Goal: Information Seeking & Learning: Learn about a topic

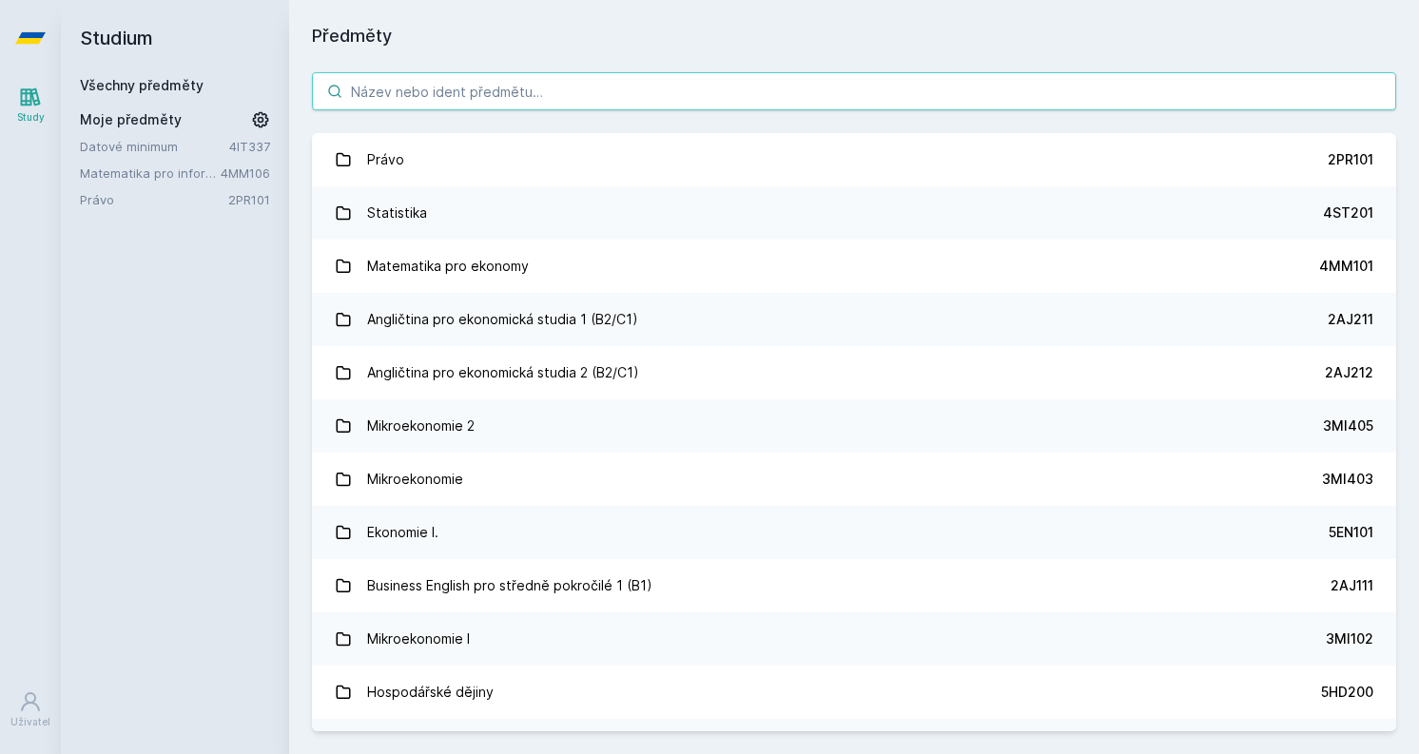
click at [457, 101] on input "search" at bounding box center [854, 91] width 1084 height 38
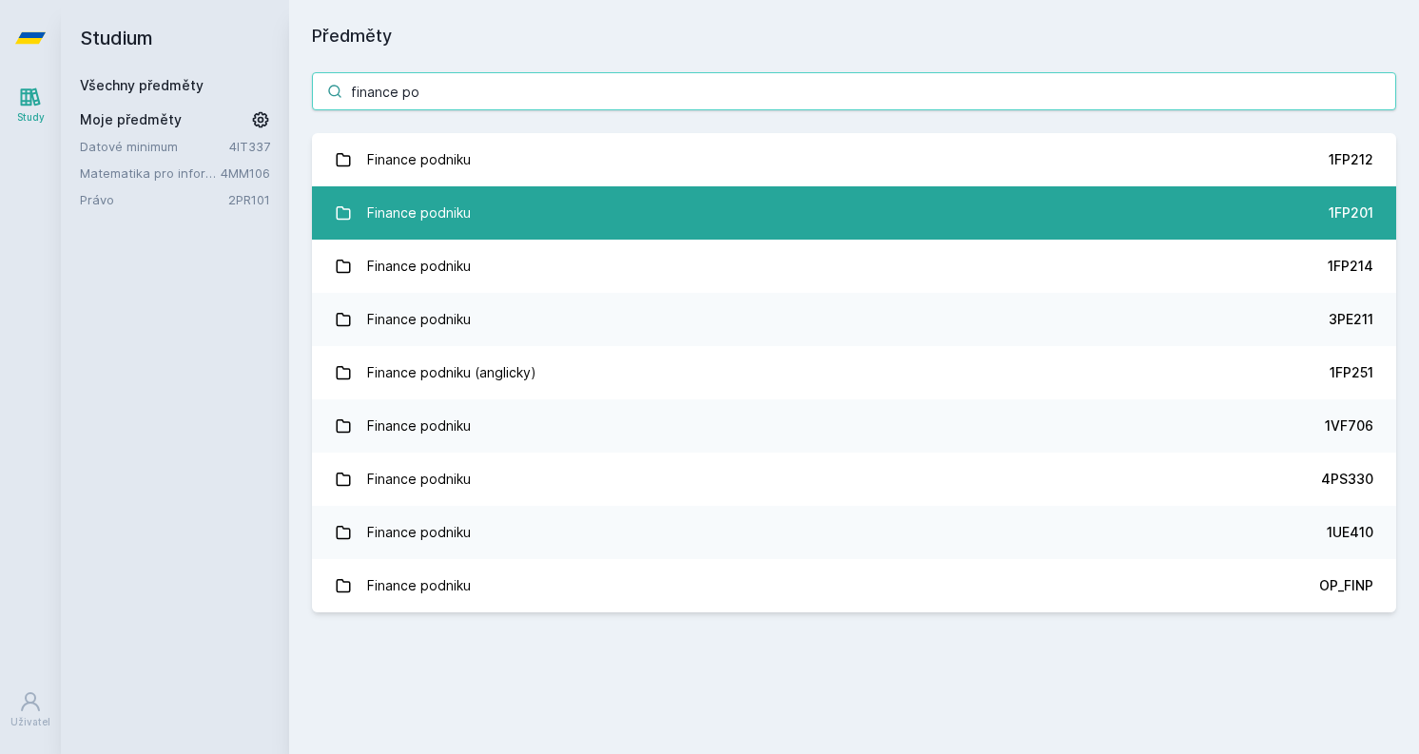
type input "finance po"
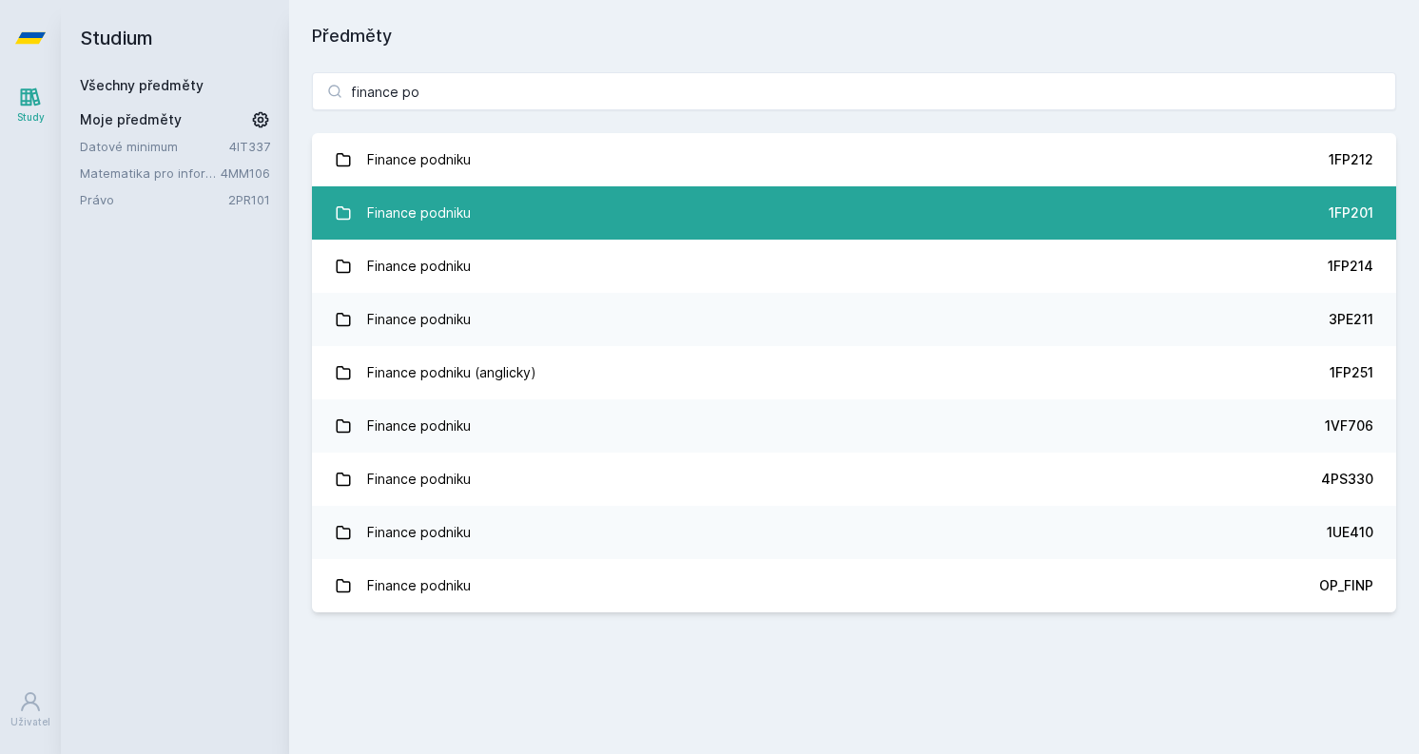
click at [511, 188] on link "Finance podniku 1FP201" at bounding box center [854, 212] width 1084 height 53
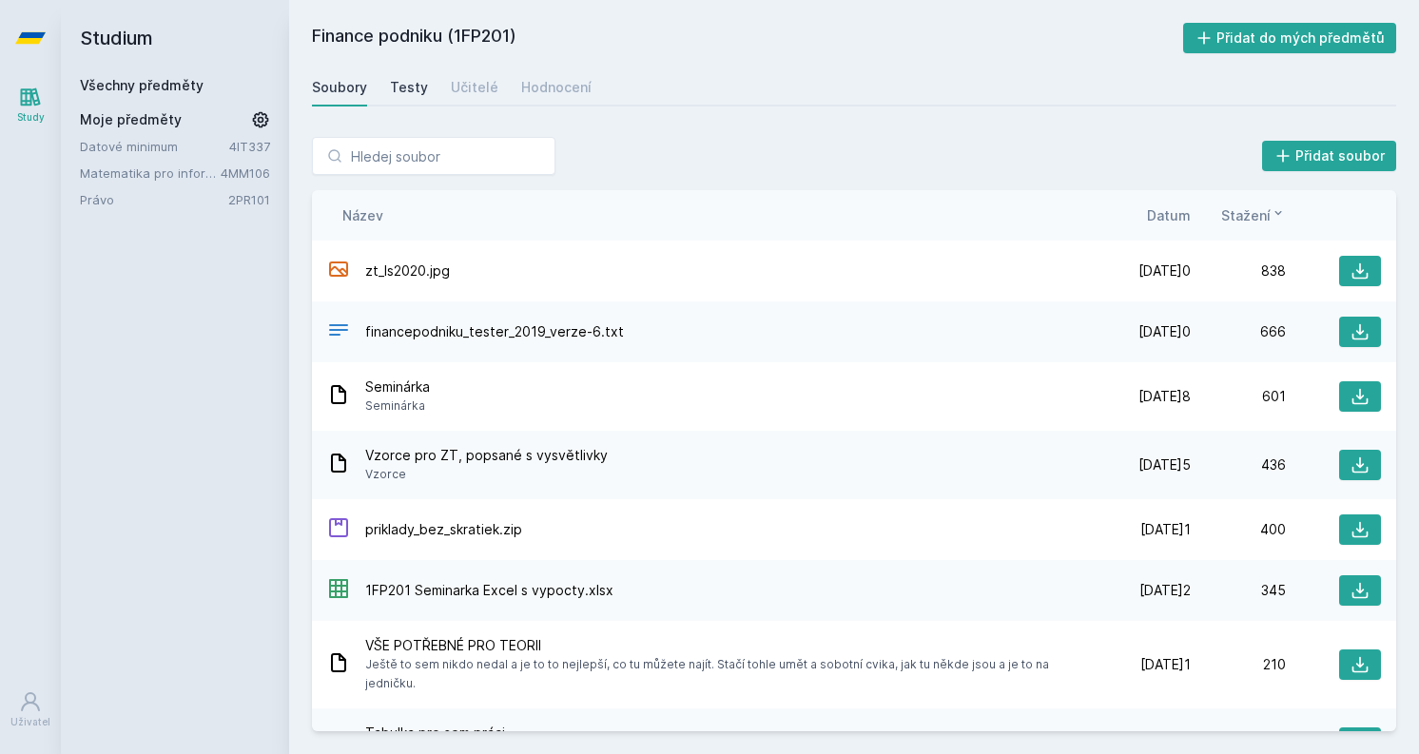
click at [415, 94] on div "Testy" at bounding box center [409, 87] width 38 height 19
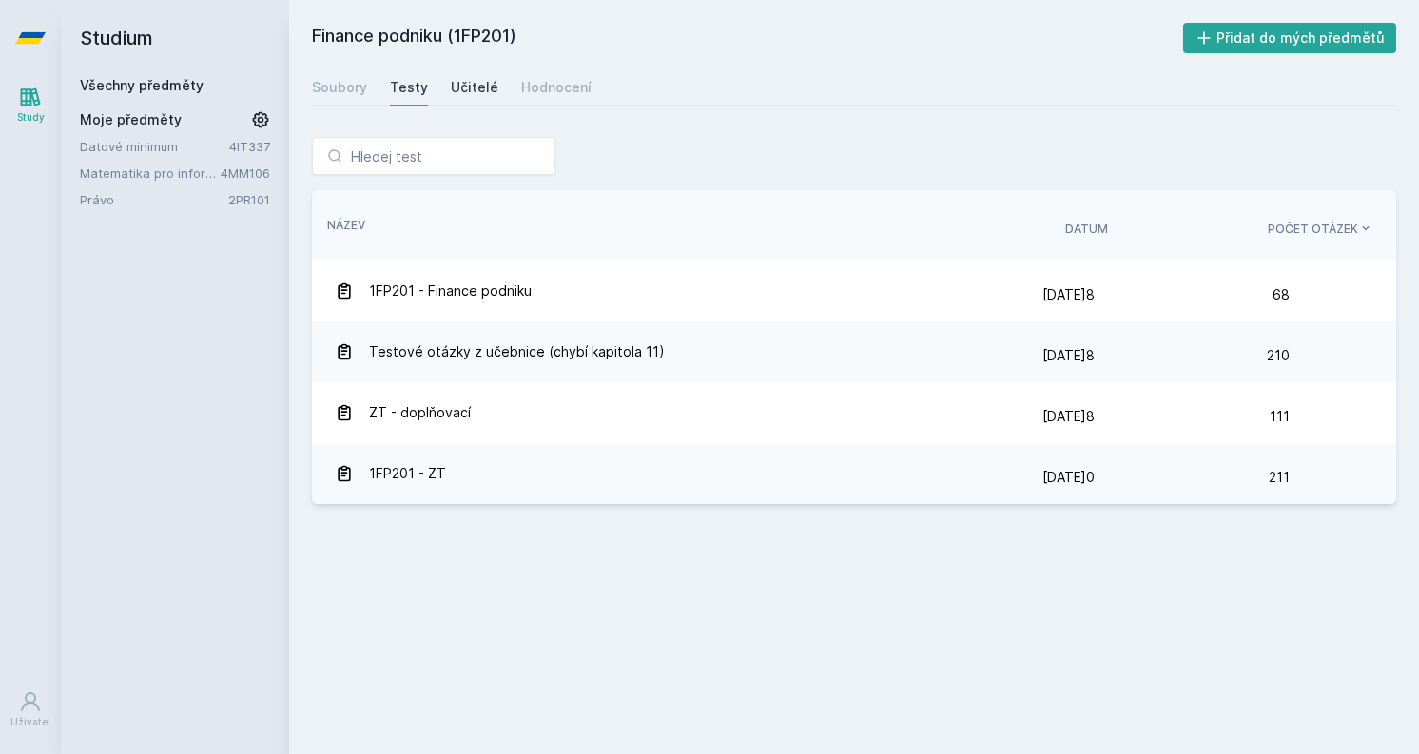
click at [463, 93] on div "Učitelé" at bounding box center [475, 87] width 48 height 19
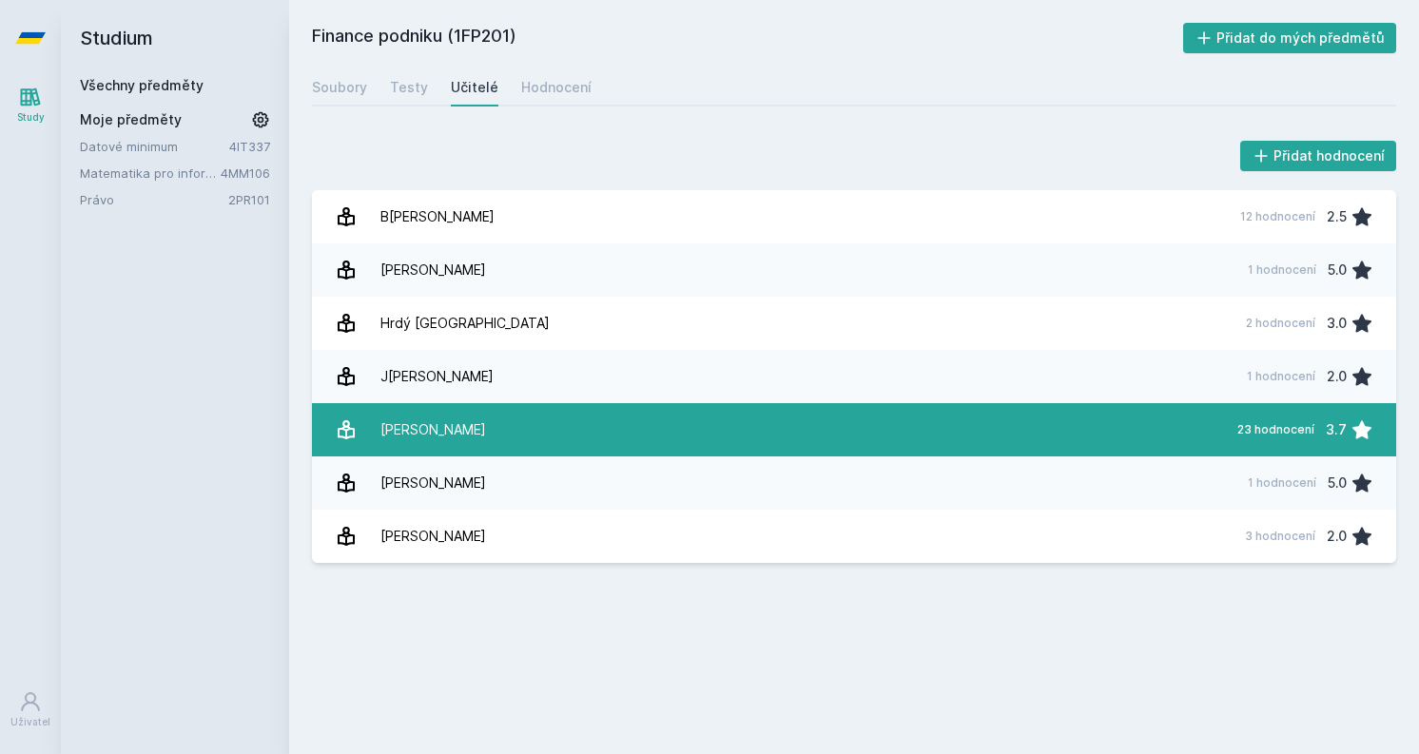
click at [501, 439] on link "[PERSON_NAME] 23 hodnocení 3.7" at bounding box center [854, 429] width 1084 height 53
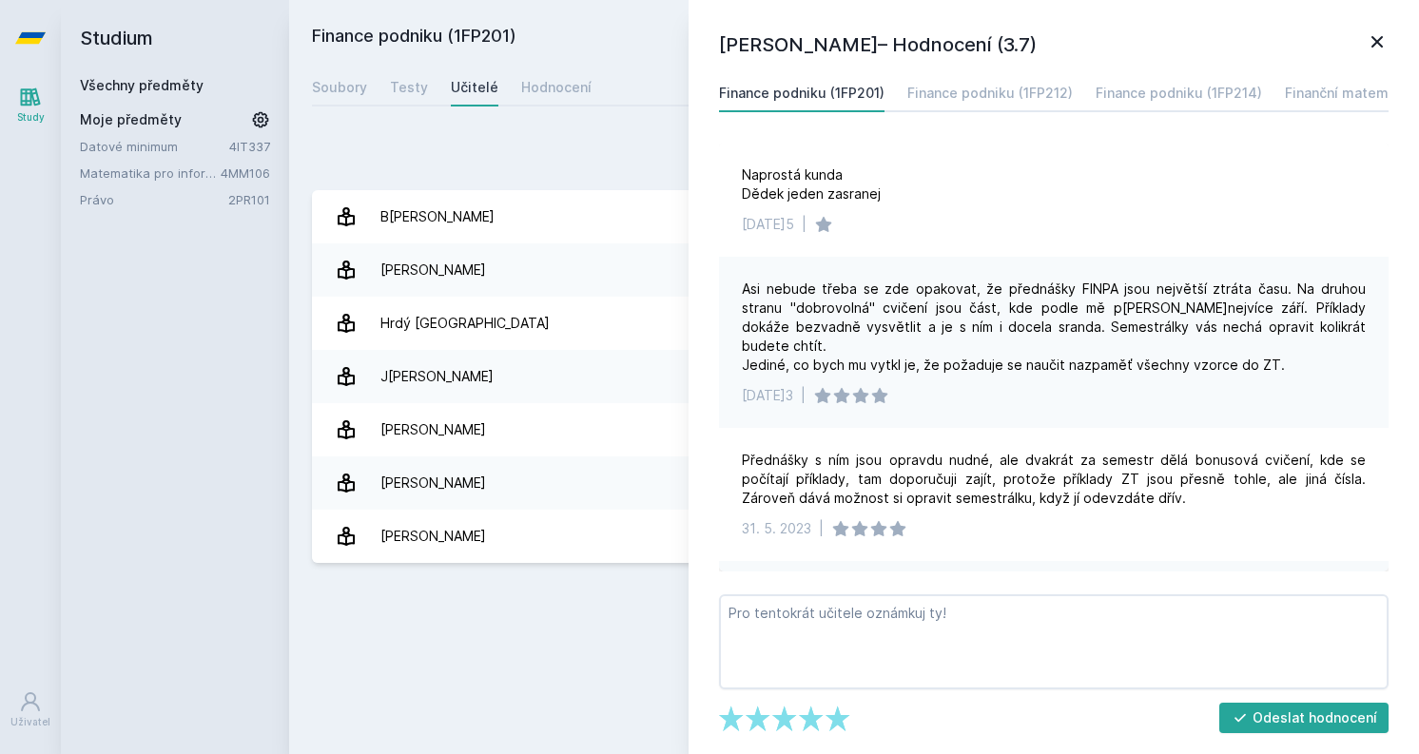
click at [1374, 37] on icon at bounding box center [1376, 41] width 23 height 23
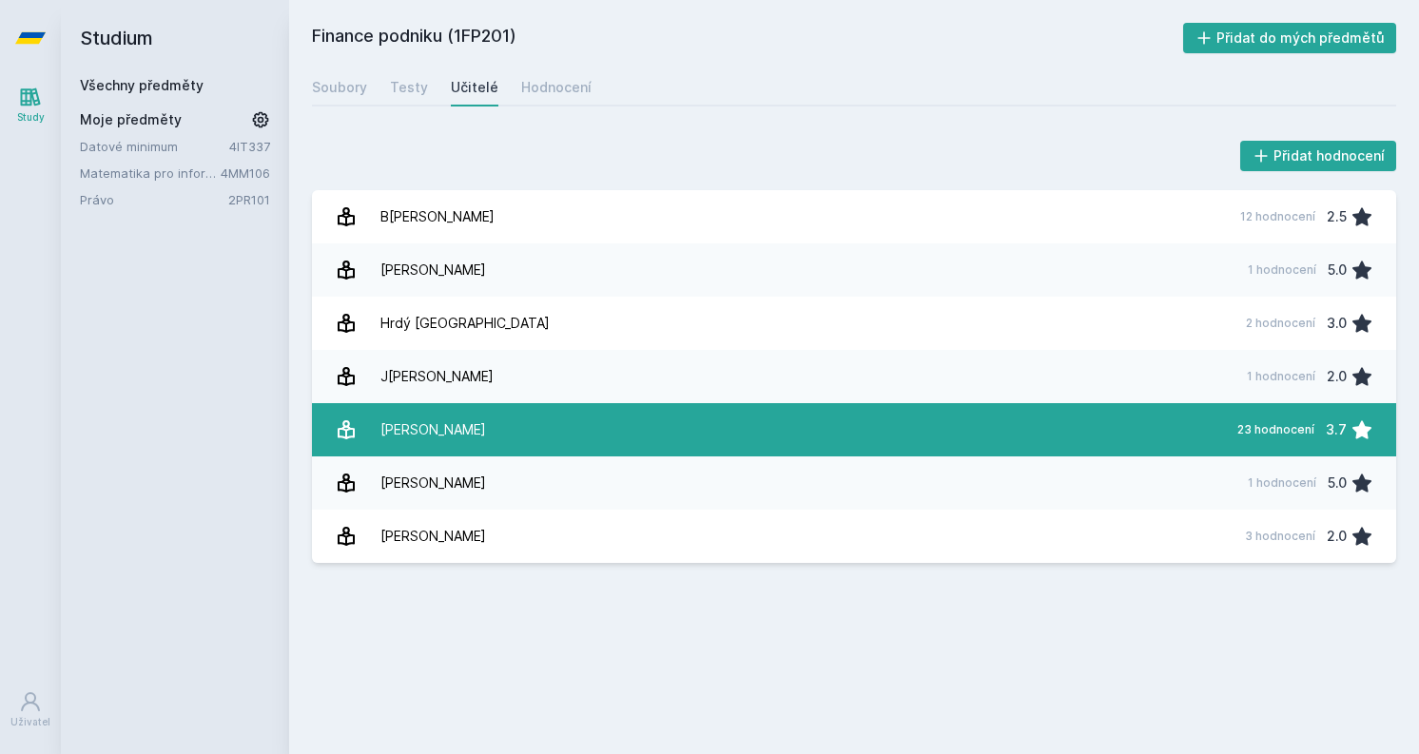
click at [1213, 439] on link "[PERSON_NAME] 23 hodnocení 3.7" at bounding box center [854, 429] width 1084 height 53
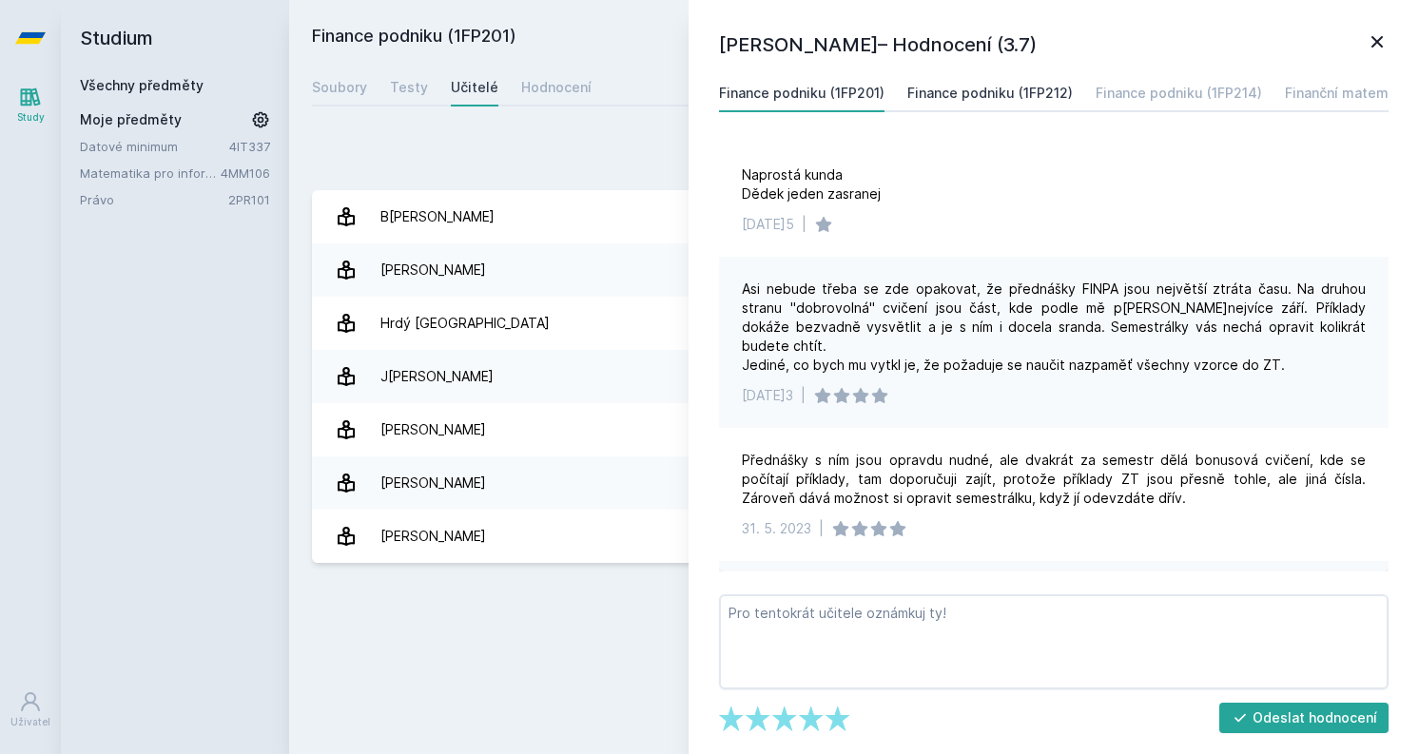
click at [987, 96] on div "Finance podniku (1FP212)" at bounding box center [989, 93] width 165 height 19
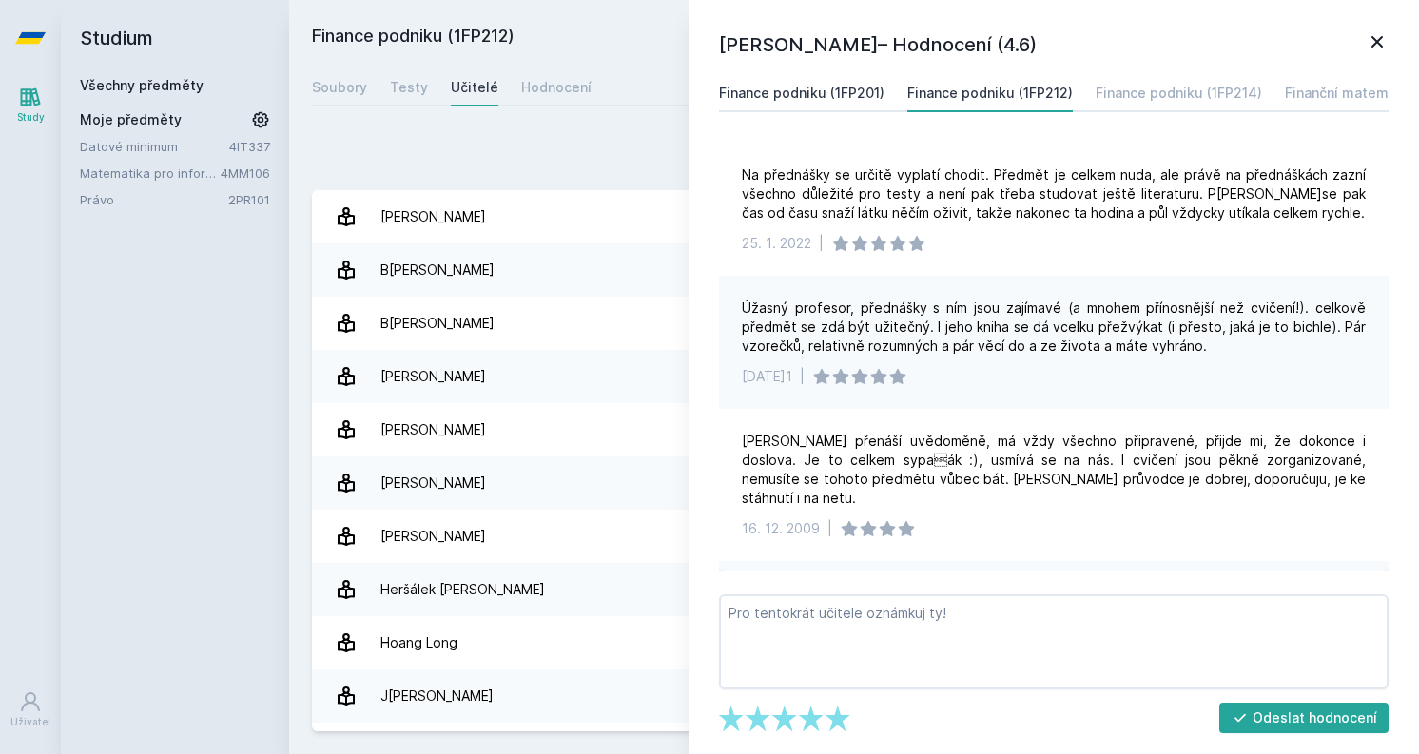
click at [832, 84] on div "Finance podniku (1FP201)" at bounding box center [801, 93] width 165 height 19
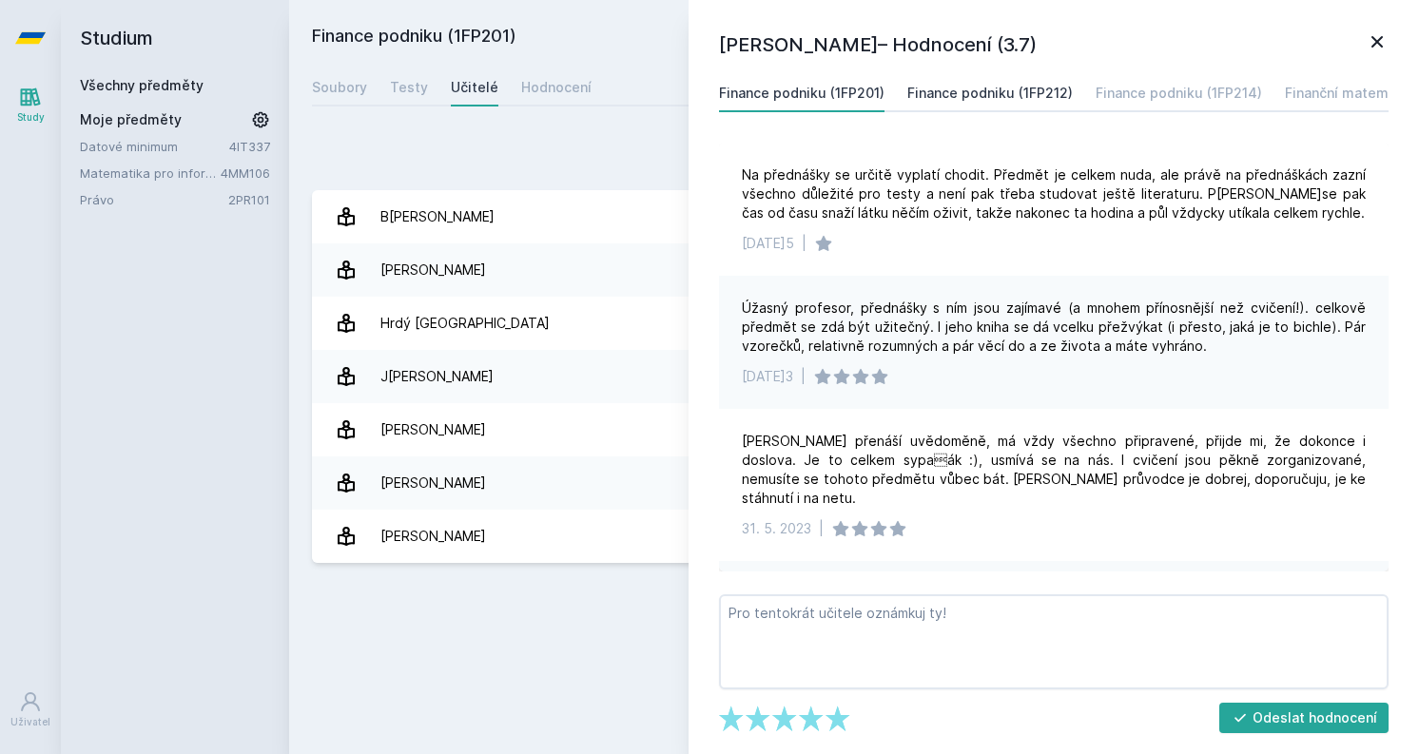
click at [976, 90] on div "Finance podniku (1FP212)" at bounding box center [989, 93] width 165 height 19
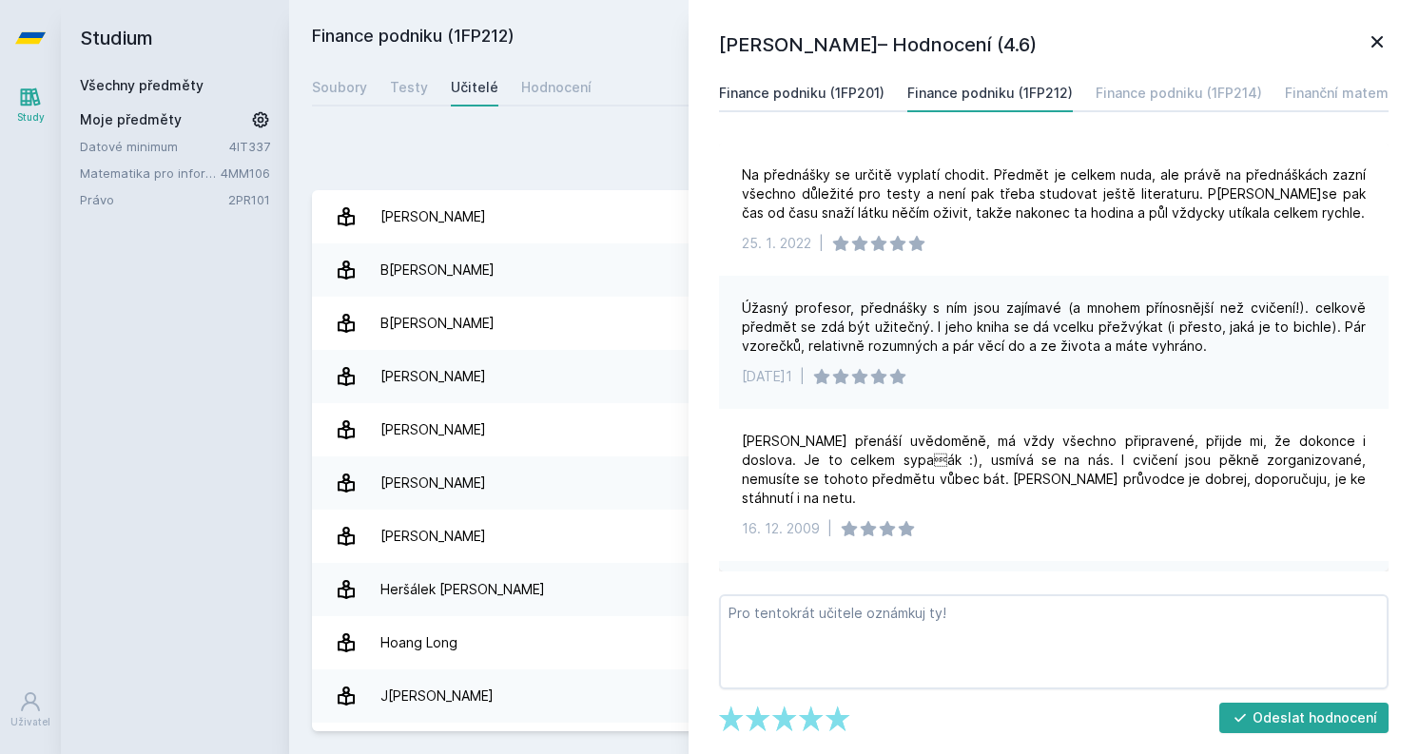
click at [870, 91] on div "Finance podniku (1FP201)" at bounding box center [801, 93] width 165 height 19
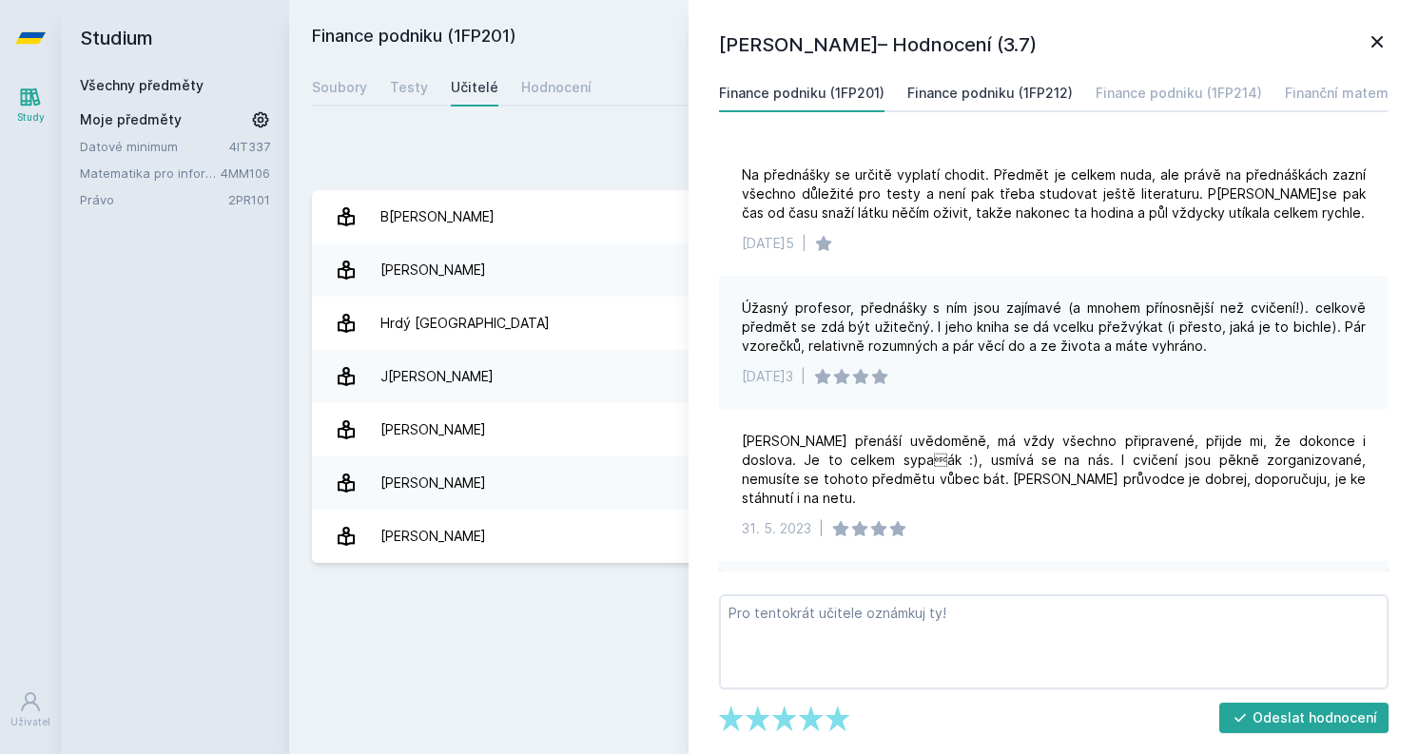
click at [934, 87] on div "Finance podniku (1FP212)" at bounding box center [989, 93] width 165 height 19
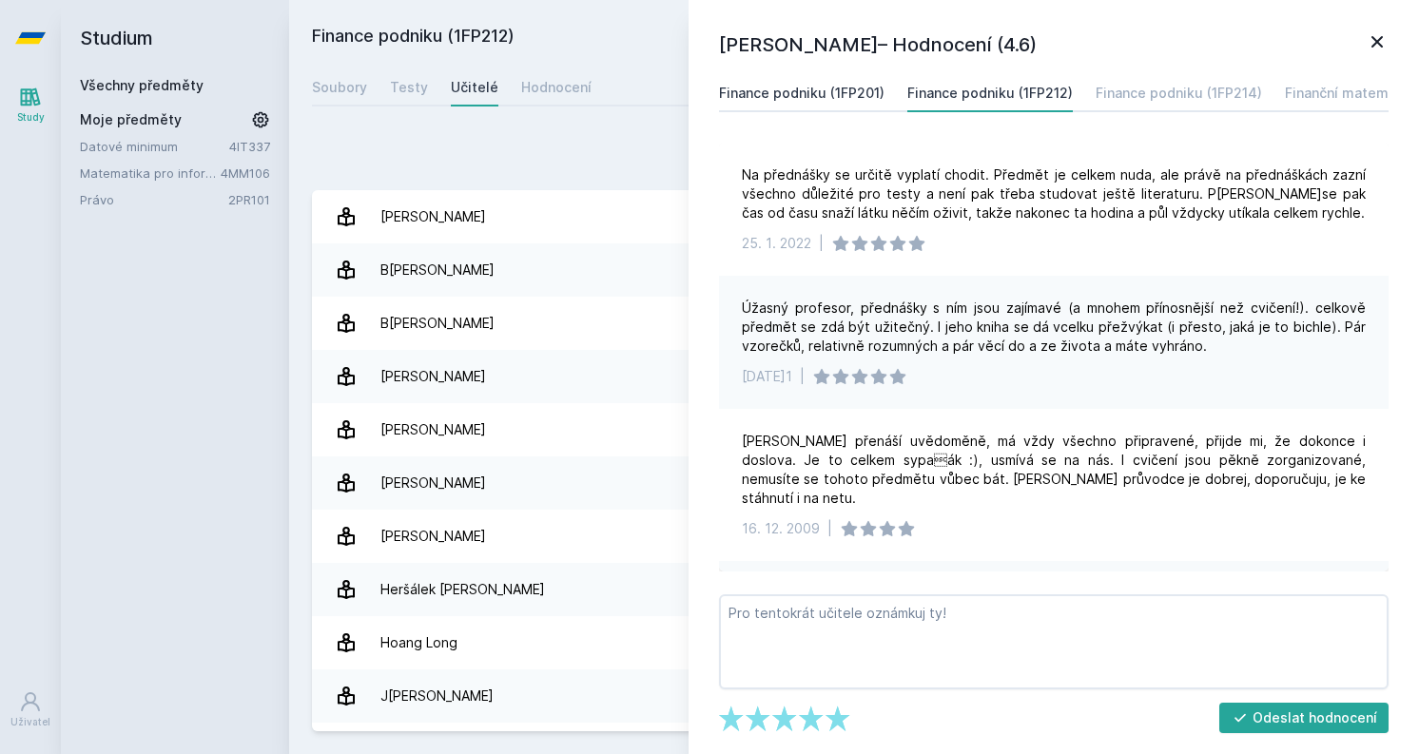
click at [875, 86] on div "Finance podniku (1FP201)" at bounding box center [801, 93] width 165 height 19
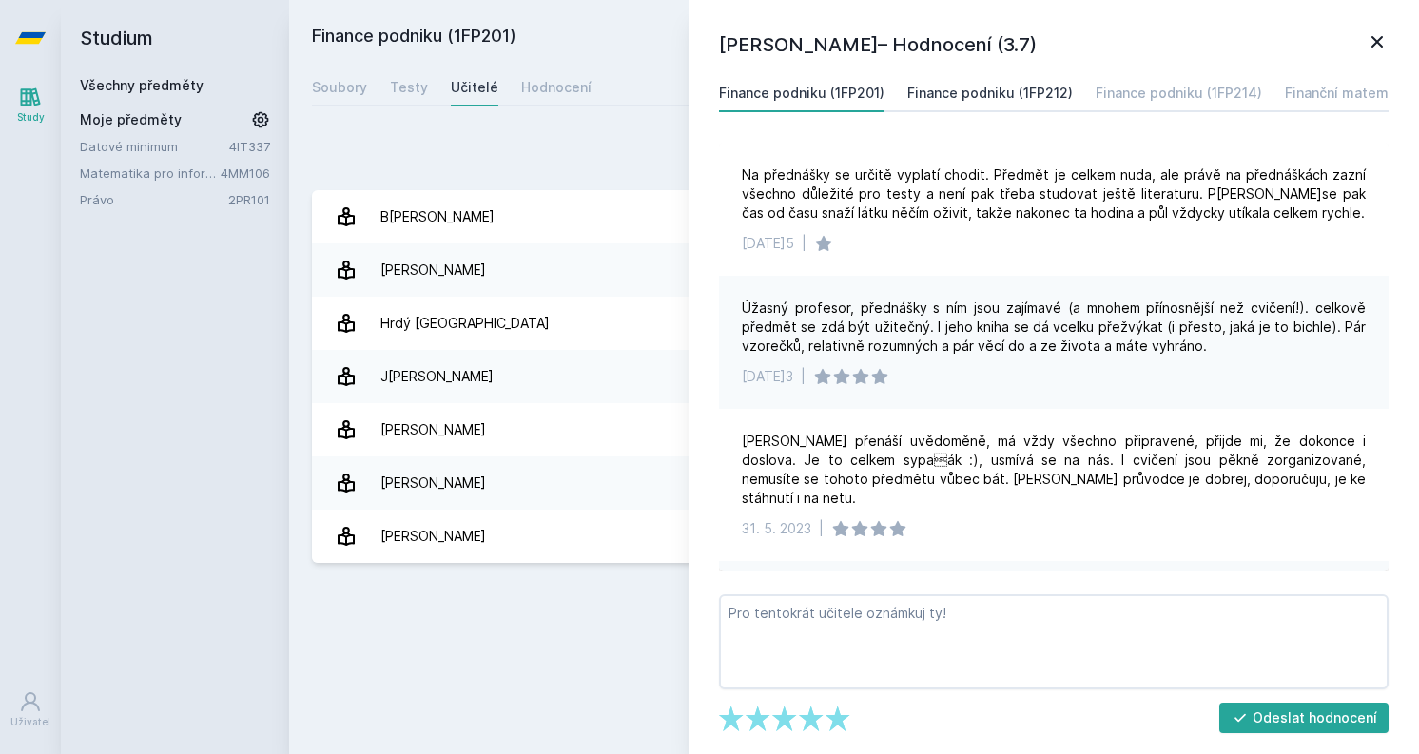
click at [967, 89] on div "Finance podniku (1FP212)" at bounding box center [989, 93] width 165 height 19
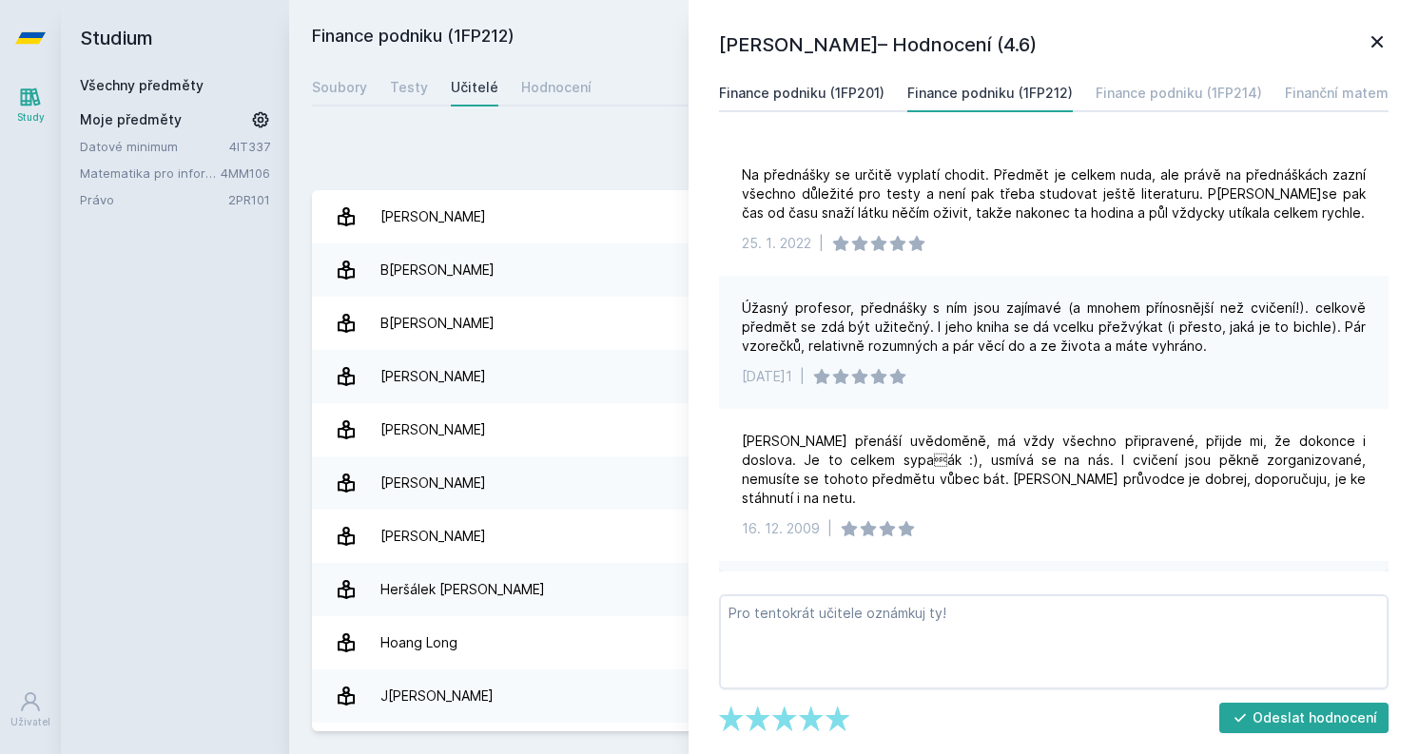
click at [854, 88] on div "Finance podniku (1FP201)" at bounding box center [801, 93] width 165 height 19
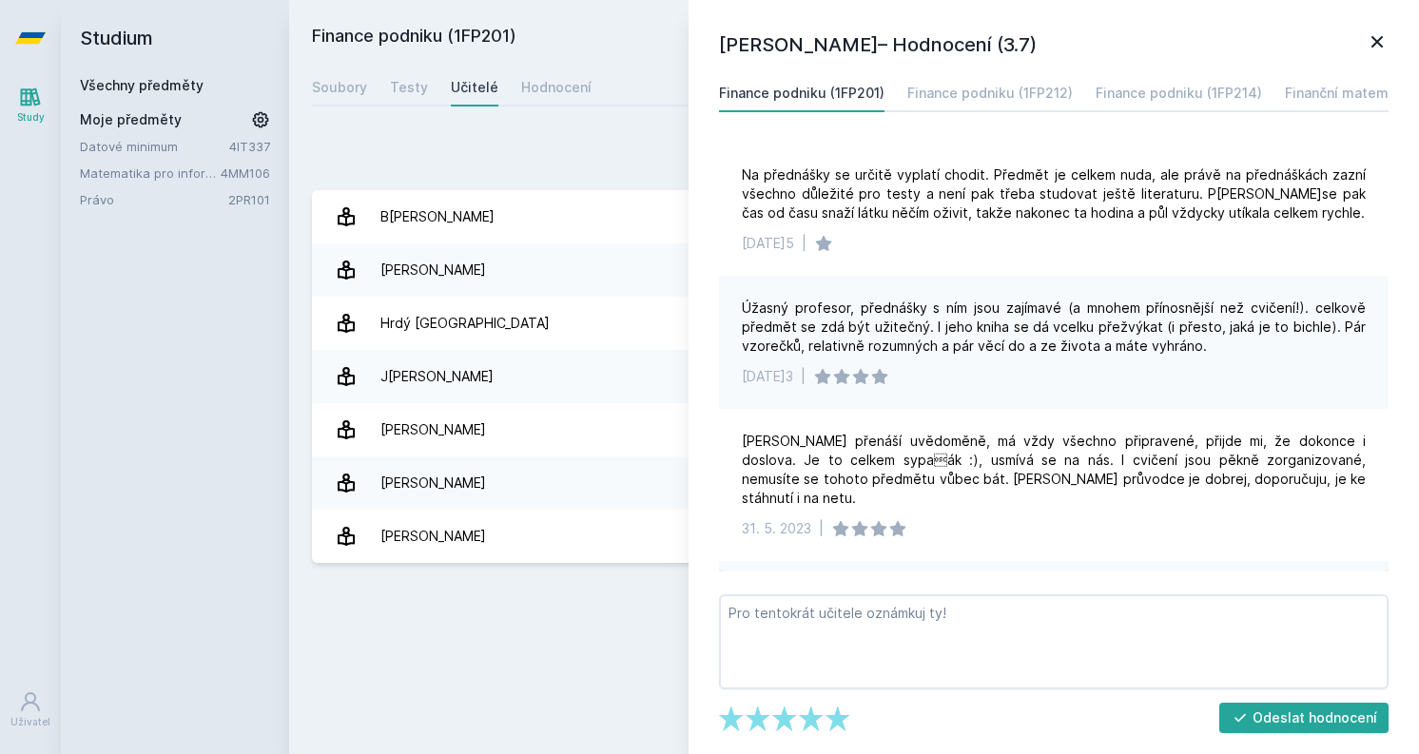
click at [1370, 39] on icon at bounding box center [1376, 41] width 23 height 23
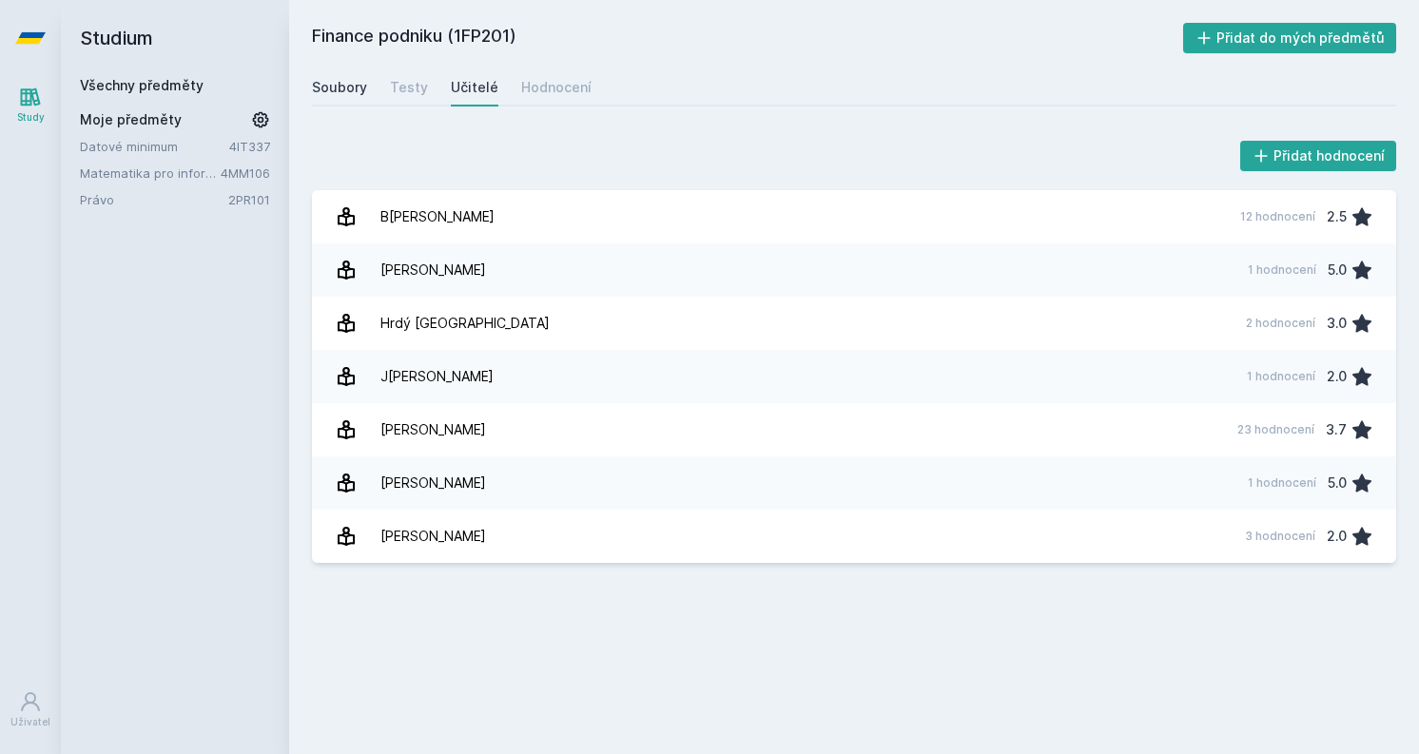
click at [342, 91] on div "Soubory" at bounding box center [339, 87] width 55 height 19
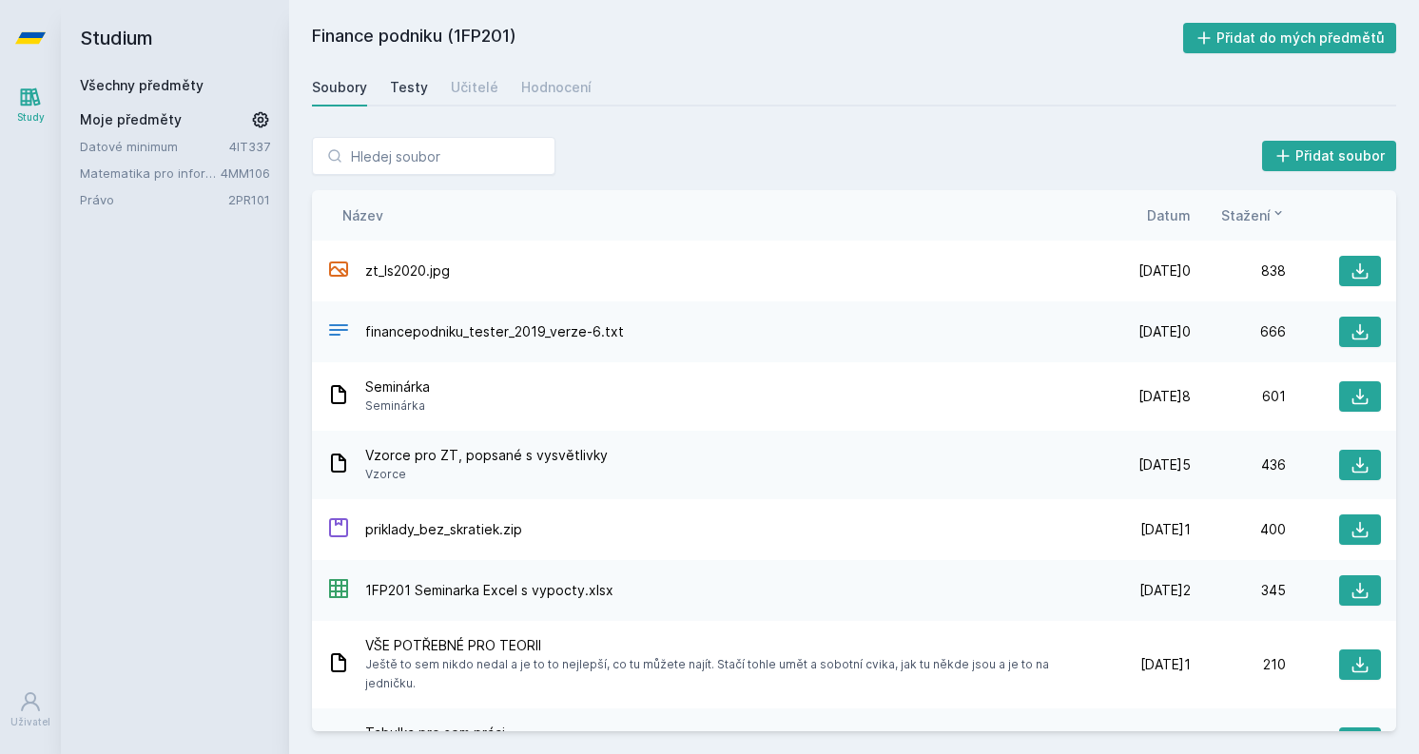
click at [417, 90] on div "Testy" at bounding box center [409, 87] width 38 height 19
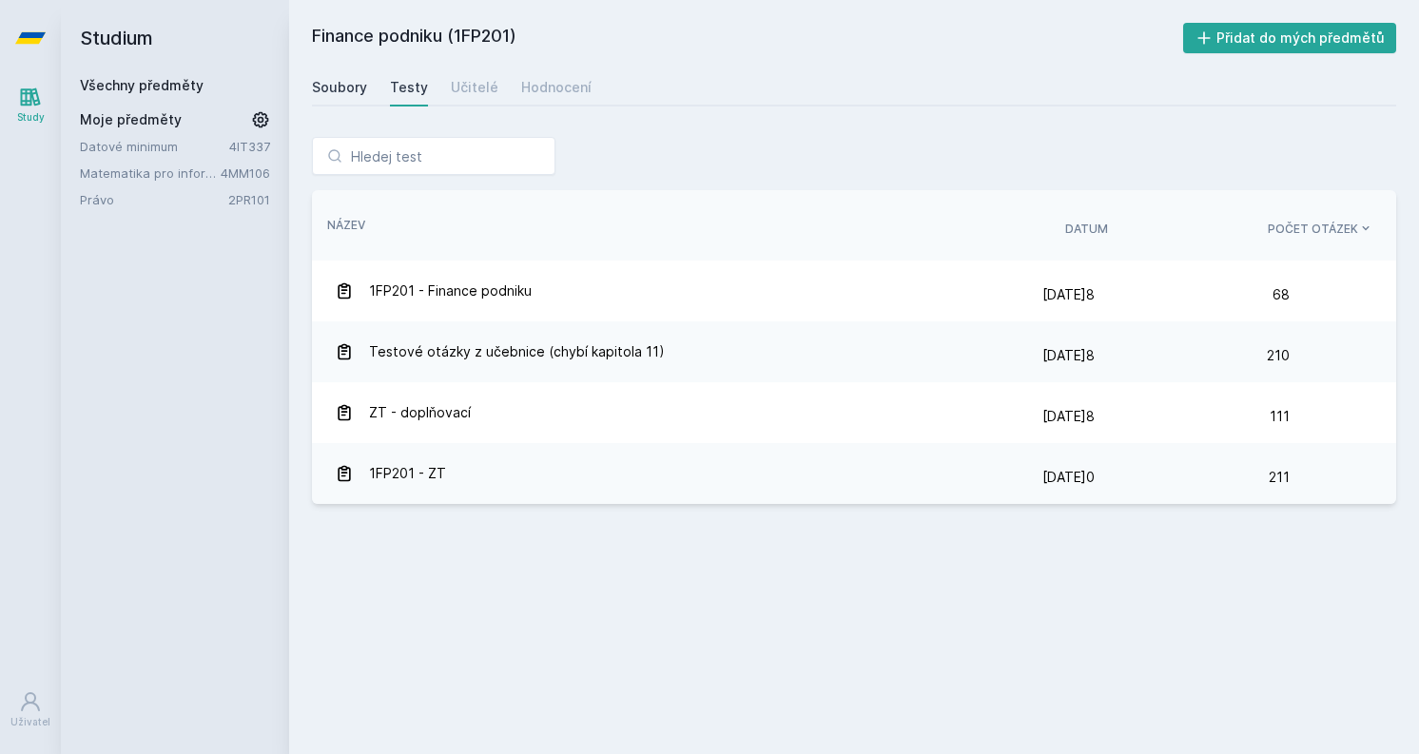
click at [338, 80] on div "Soubory" at bounding box center [339, 87] width 55 height 19
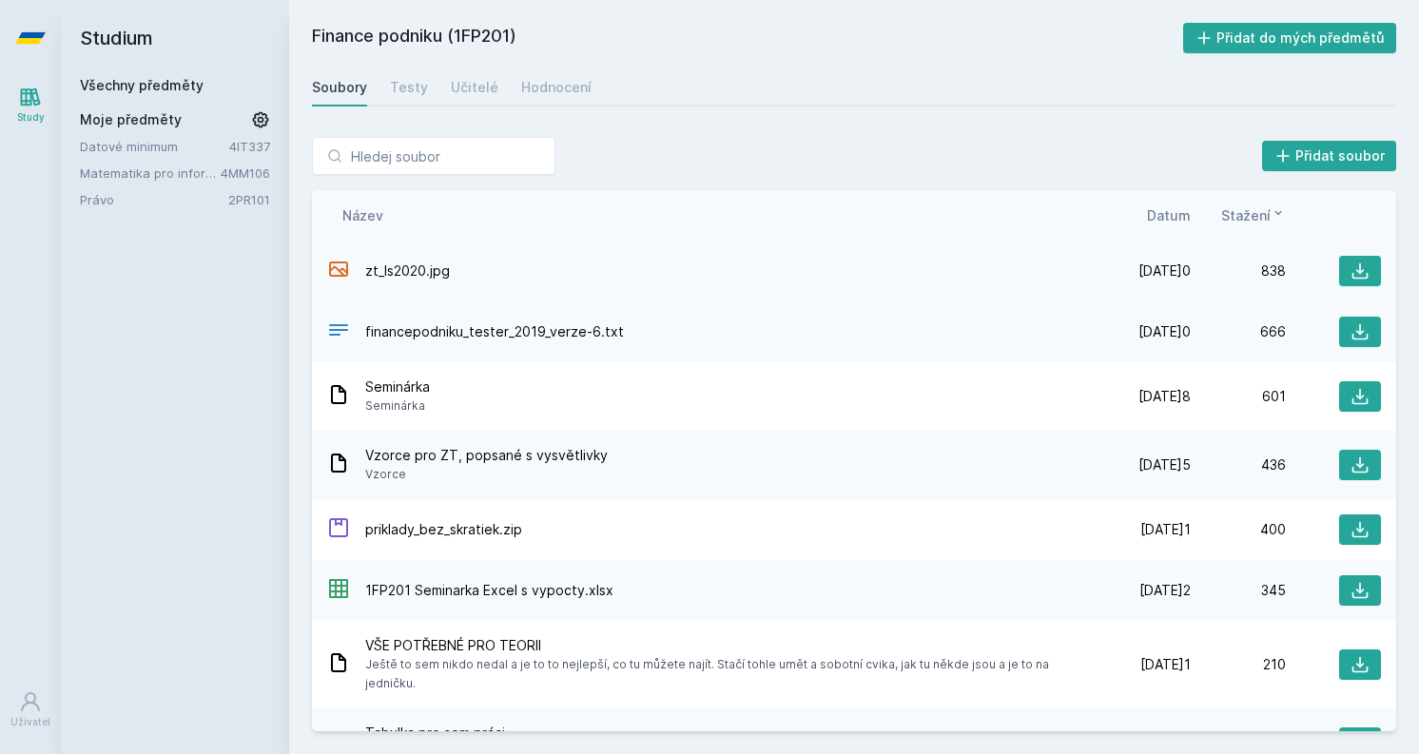
click at [342, 269] on icon at bounding box center [338, 268] width 19 height 15
click at [1368, 274] on icon at bounding box center [1359, 270] width 19 height 19
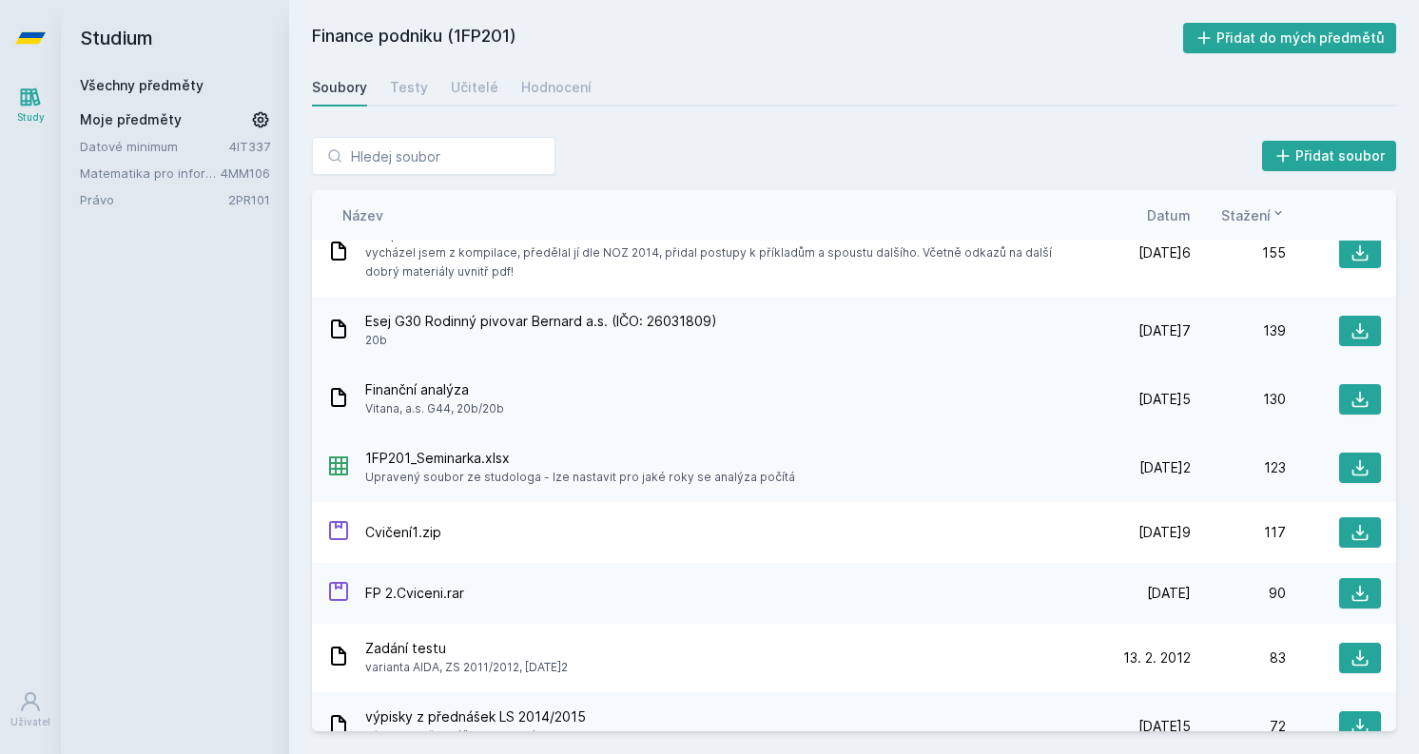
scroll to position [631, 0]
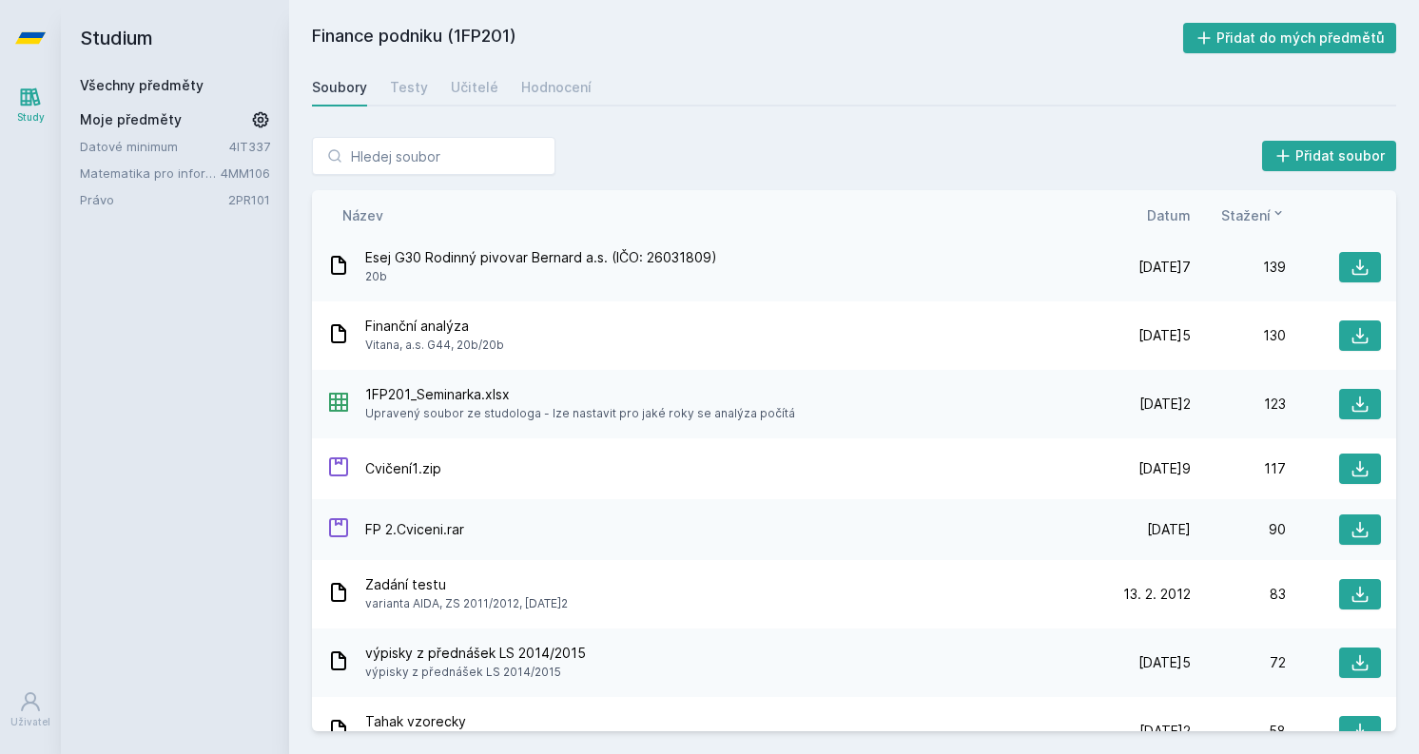
drag, startPoint x: 634, startPoint y: 391, endPoint x: 820, endPoint y: 391, distance: 185.4
click at [820, 391] on div "1FP201_Seminarka.xlsx Upravený soubor ze studologa - lze nastavit pro jaké roky…" at bounding box center [711, 404] width 768 height 38
click at [823, 391] on div "1FP201_Seminarka.xlsx Upravený soubor ze studologa - lze nastavit pro jaké roky…" at bounding box center [711, 404] width 768 height 38
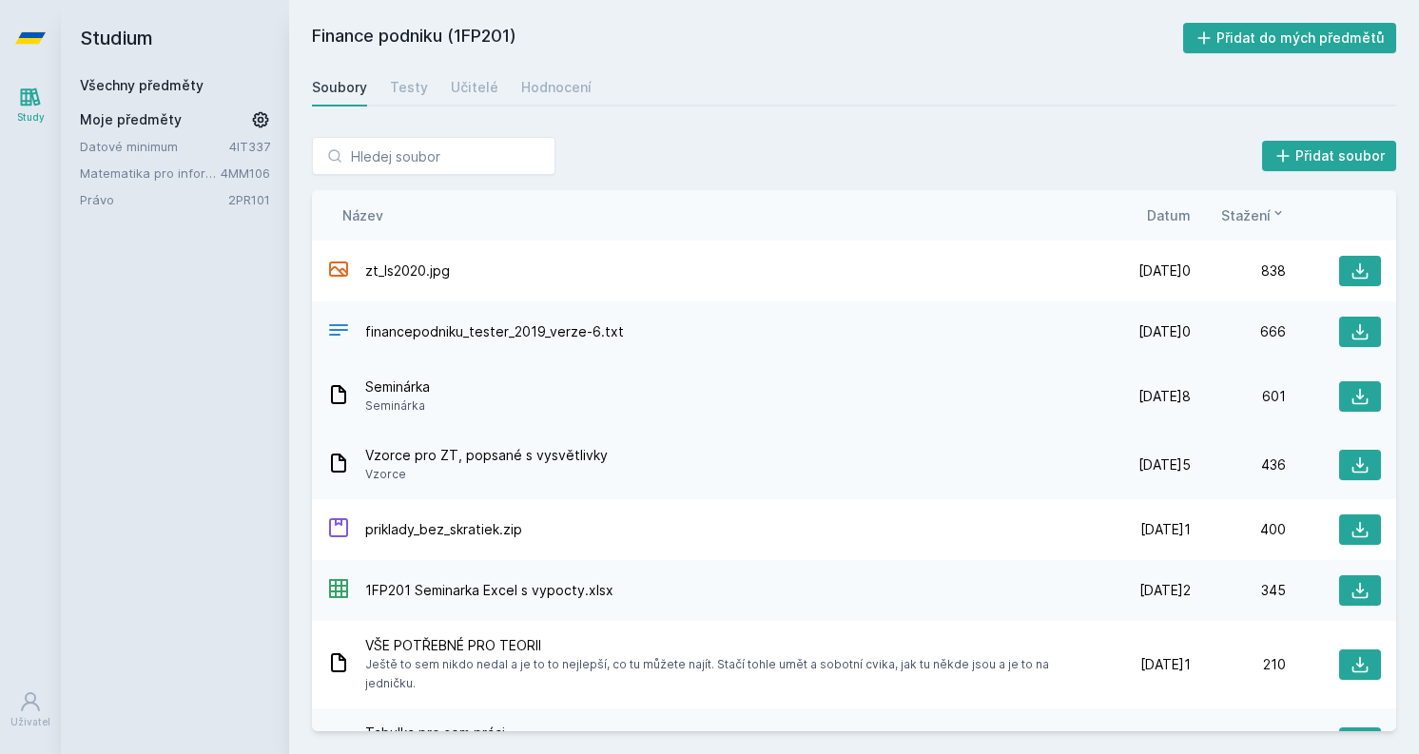
scroll to position [0, 0]
